Goal: Information Seeking & Learning: Learn about a topic

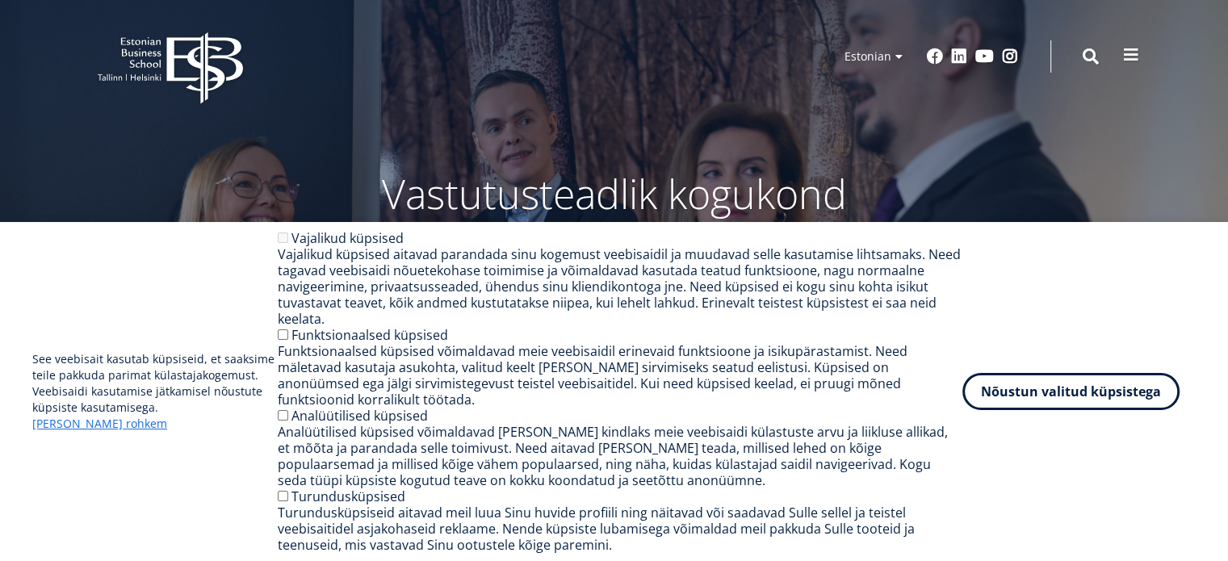
click at [1121, 49] on button at bounding box center [1131, 55] width 32 height 32
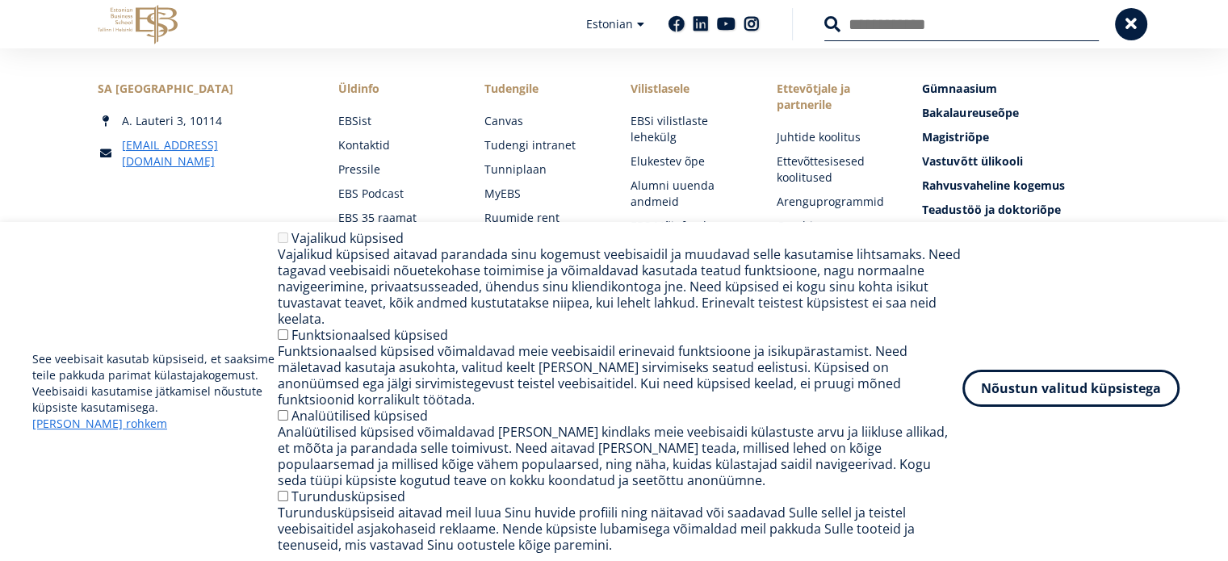
click at [1072, 407] on button "Nõustun valitud küpsistega" at bounding box center [1070, 388] width 217 height 37
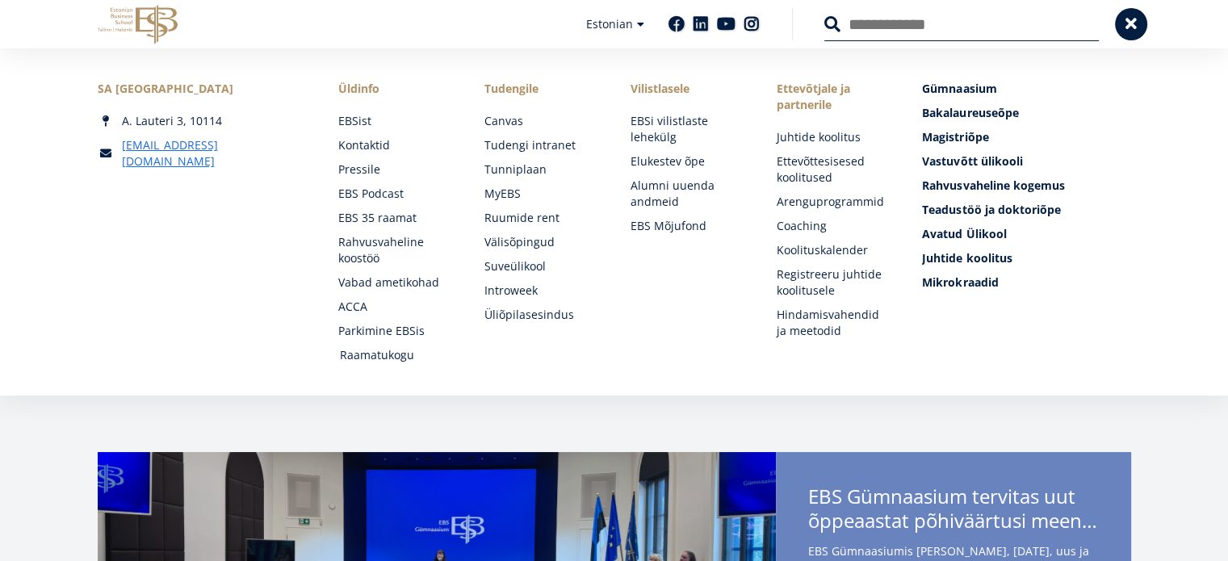
click at [359, 358] on link "Raamatukogu" at bounding box center [397, 355] width 114 height 16
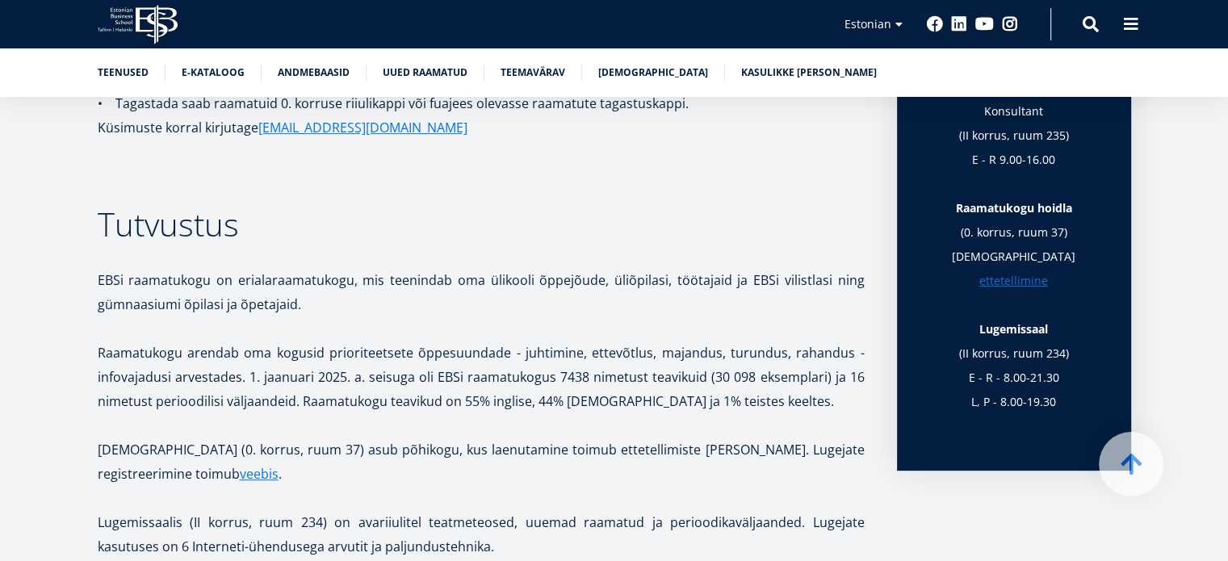
scroll to position [629, 0]
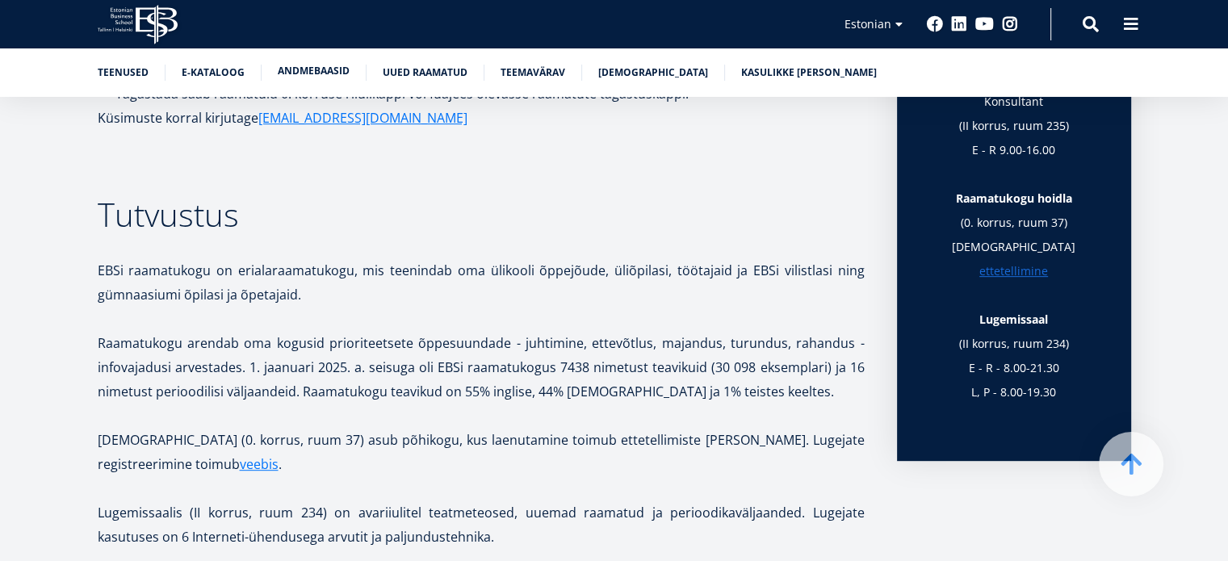
click at [329, 74] on link "Andmebaasid" at bounding box center [314, 71] width 72 height 16
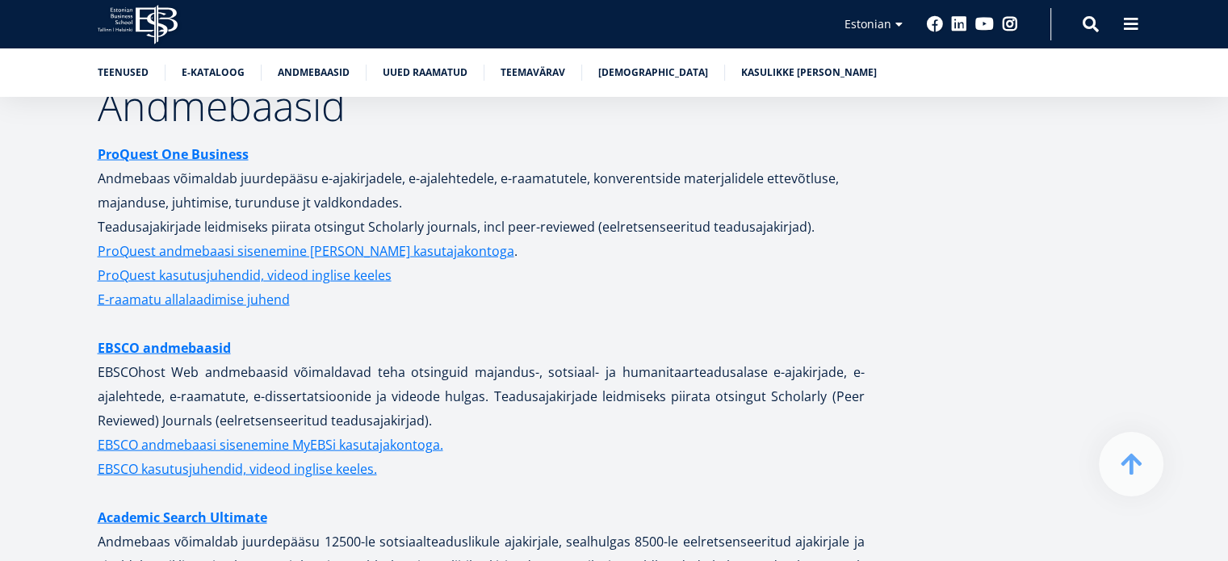
scroll to position [3237, 0]
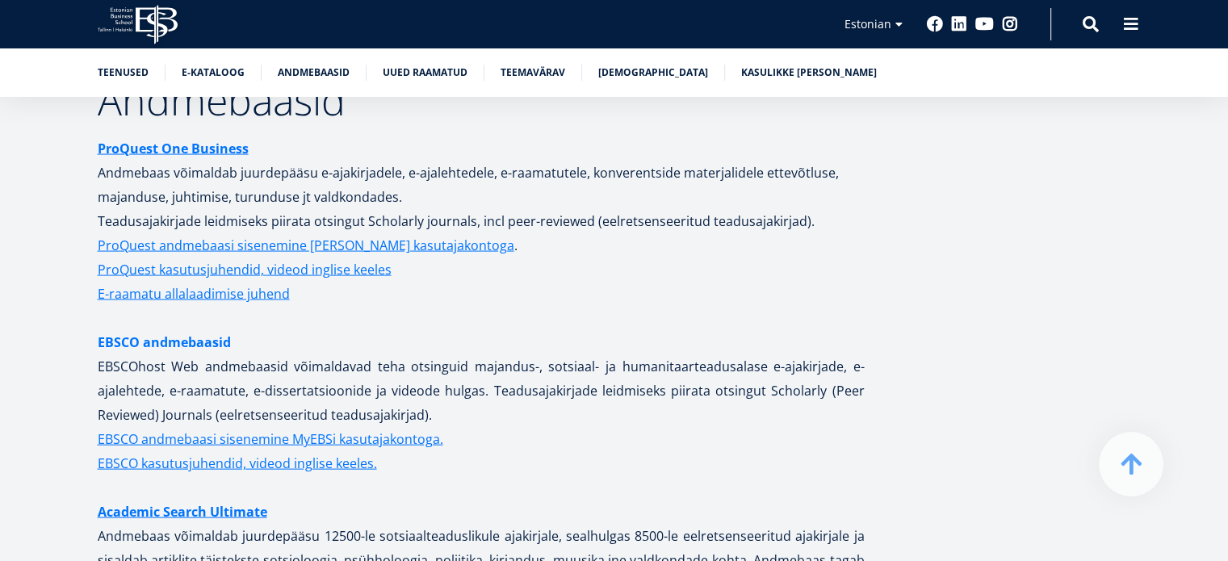
click at [191, 331] on link "EBSCO andmebaasid" at bounding box center [164, 342] width 133 height 24
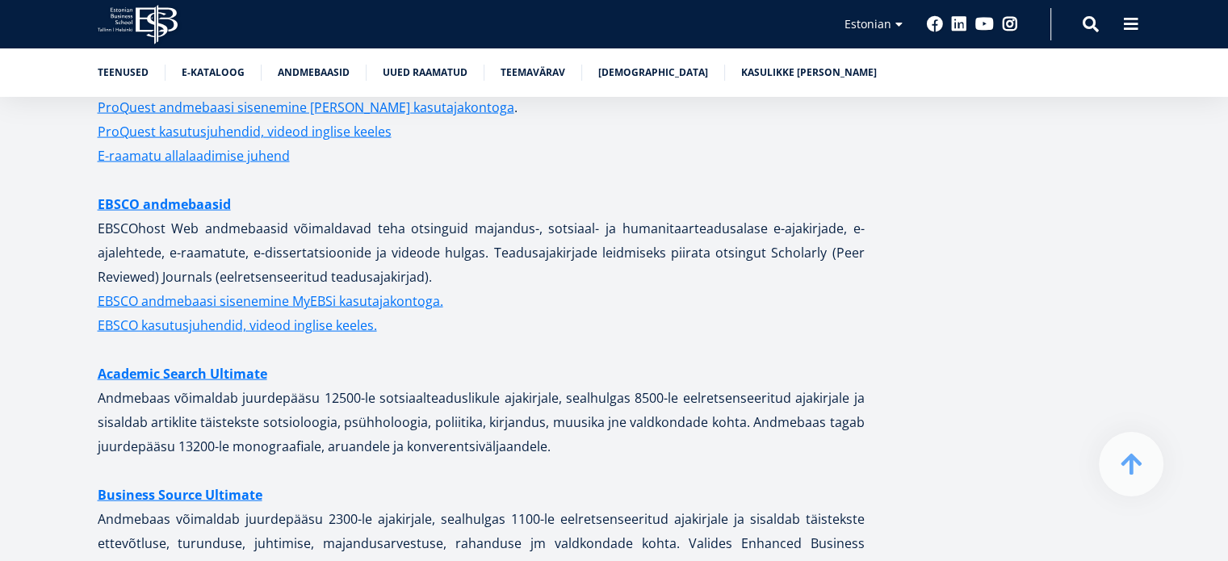
scroll to position [3378, 0]
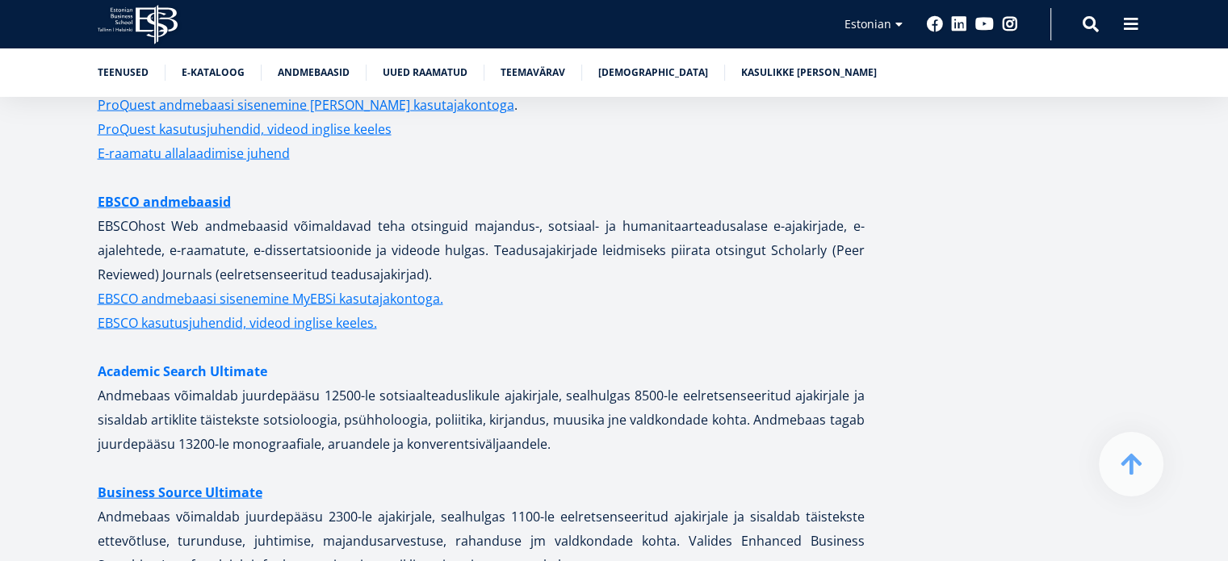
click at [238, 359] on link "Academic Search Ultimate" at bounding box center [183, 371] width 170 height 24
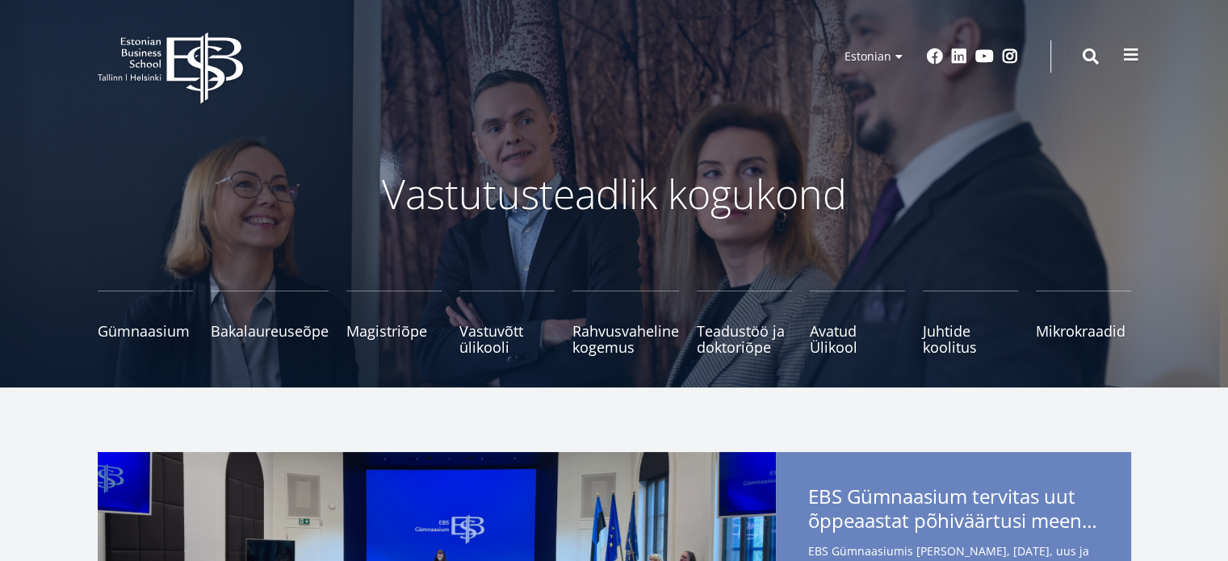
click at [1138, 57] on button at bounding box center [1131, 55] width 32 height 32
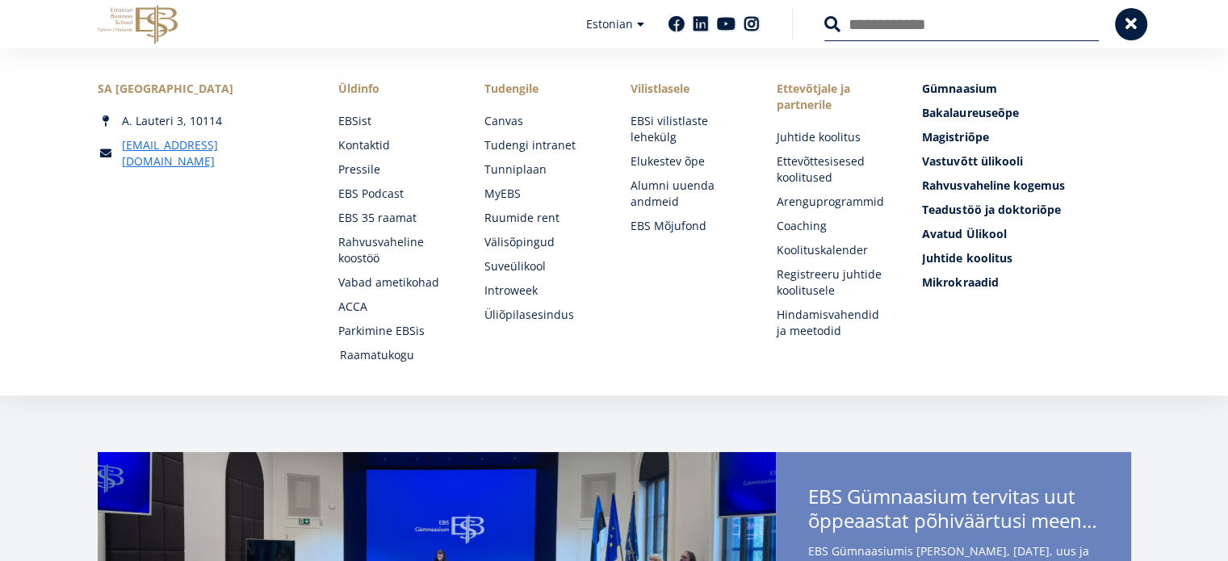
click at [350, 360] on link "Raamatukogu" at bounding box center [397, 355] width 114 height 16
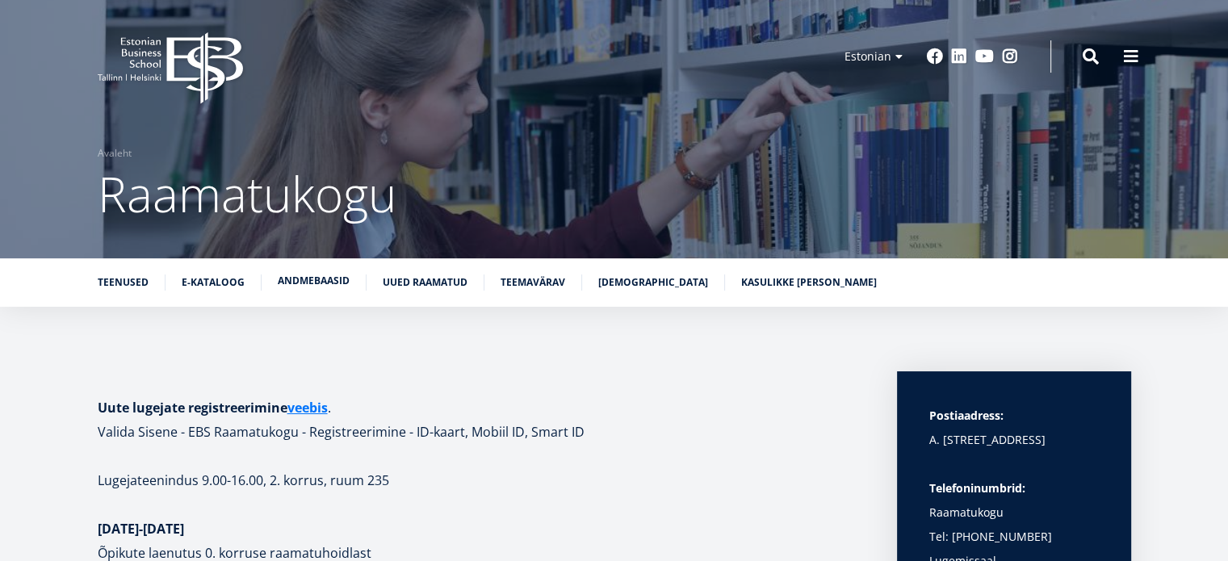
click at [298, 279] on link "Andmebaasid" at bounding box center [314, 281] width 72 height 16
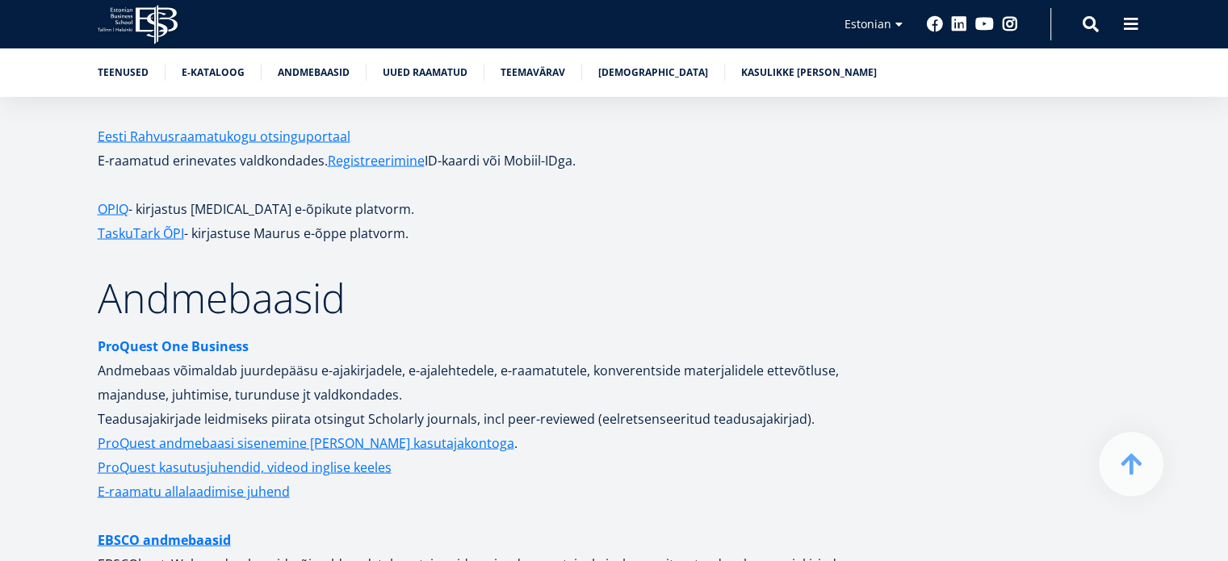
click at [199, 337] on strong "ProQuest One Business" at bounding box center [173, 346] width 151 height 18
